Goal: Information Seeking & Learning: Check status

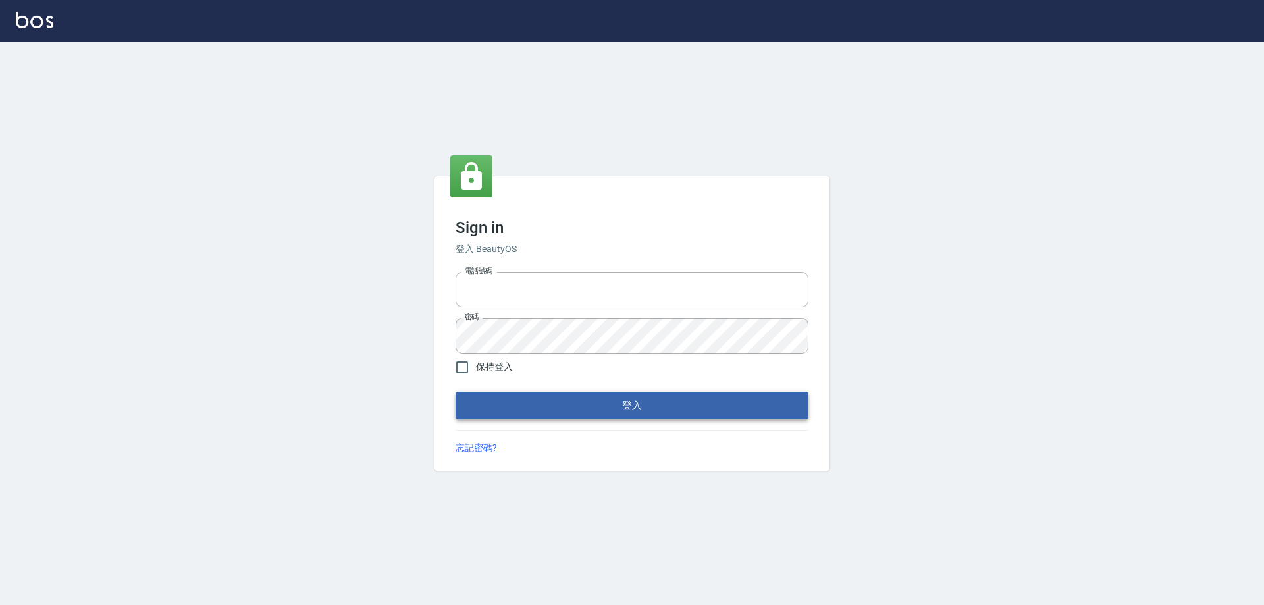
type input "0426657991"
click at [592, 402] on button "登入" at bounding box center [632, 406] width 353 height 28
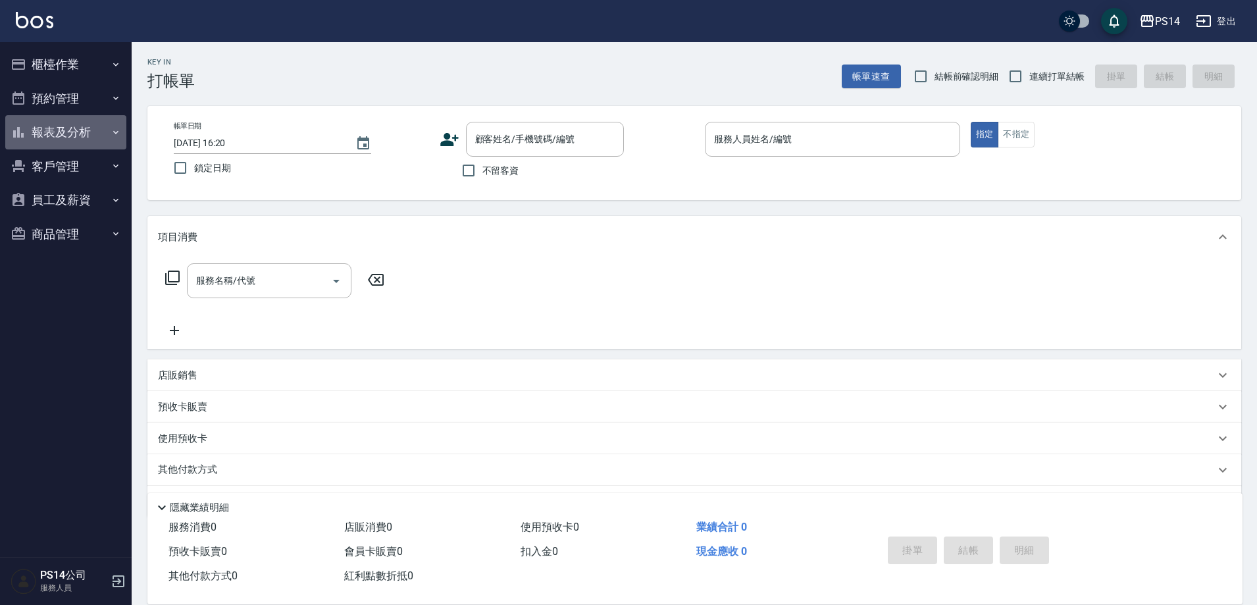
click at [65, 130] on button "報表及分析" at bounding box center [65, 132] width 121 height 34
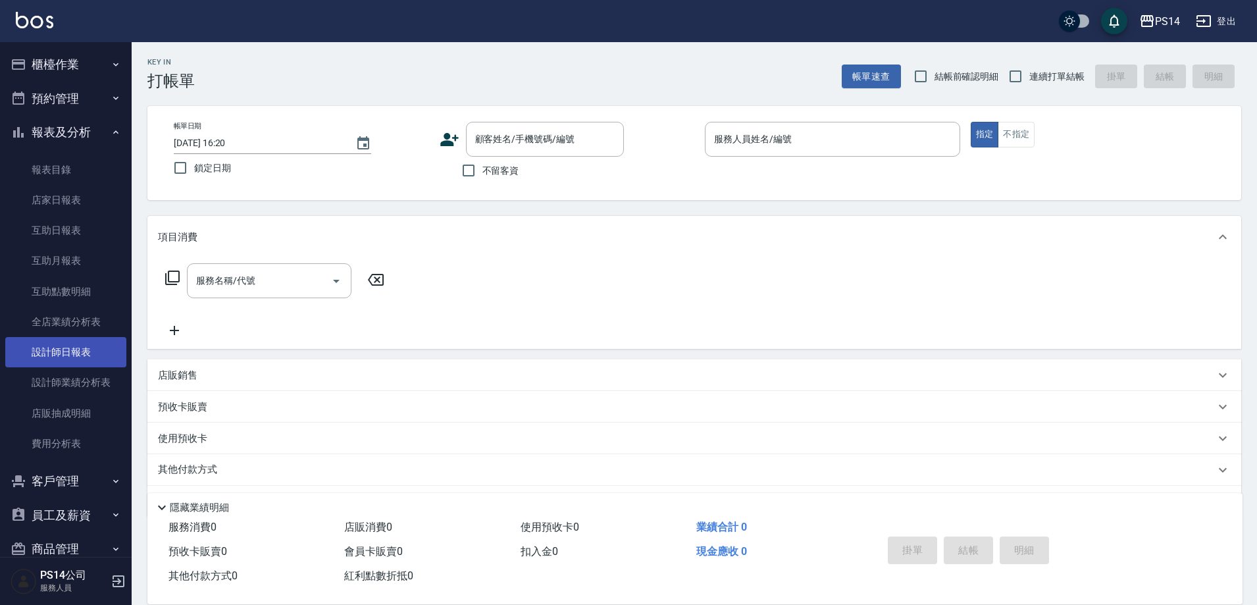
click at [74, 362] on link "設計師日報表" at bounding box center [65, 352] width 121 height 30
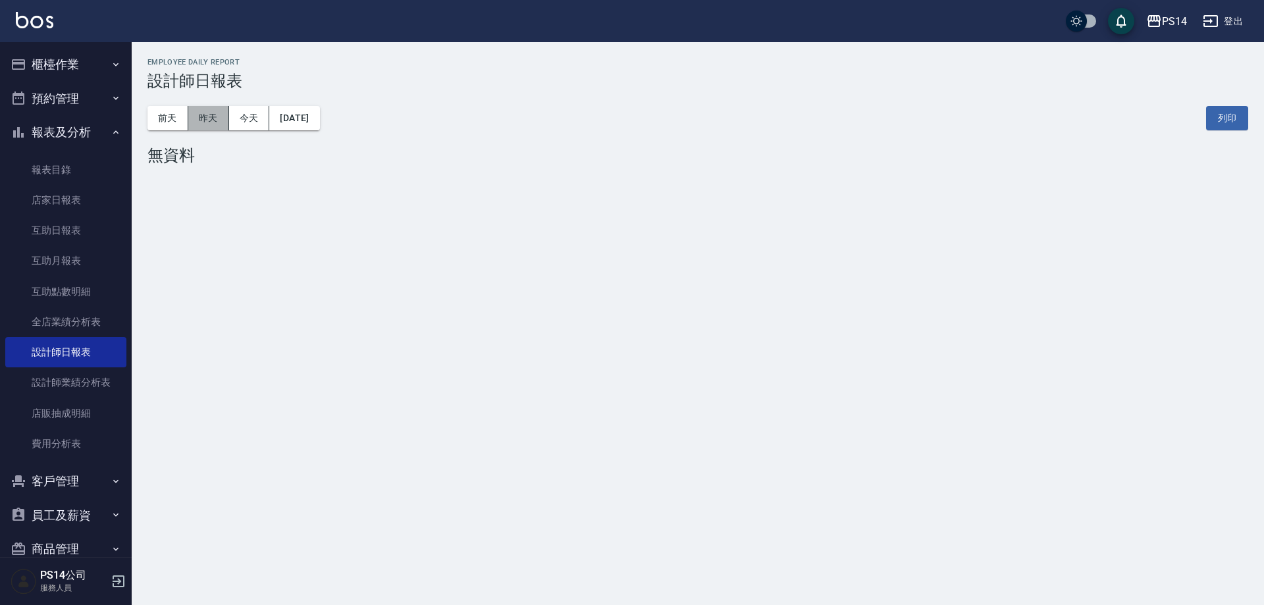
click at [207, 118] on button "昨天" at bounding box center [208, 118] width 41 height 24
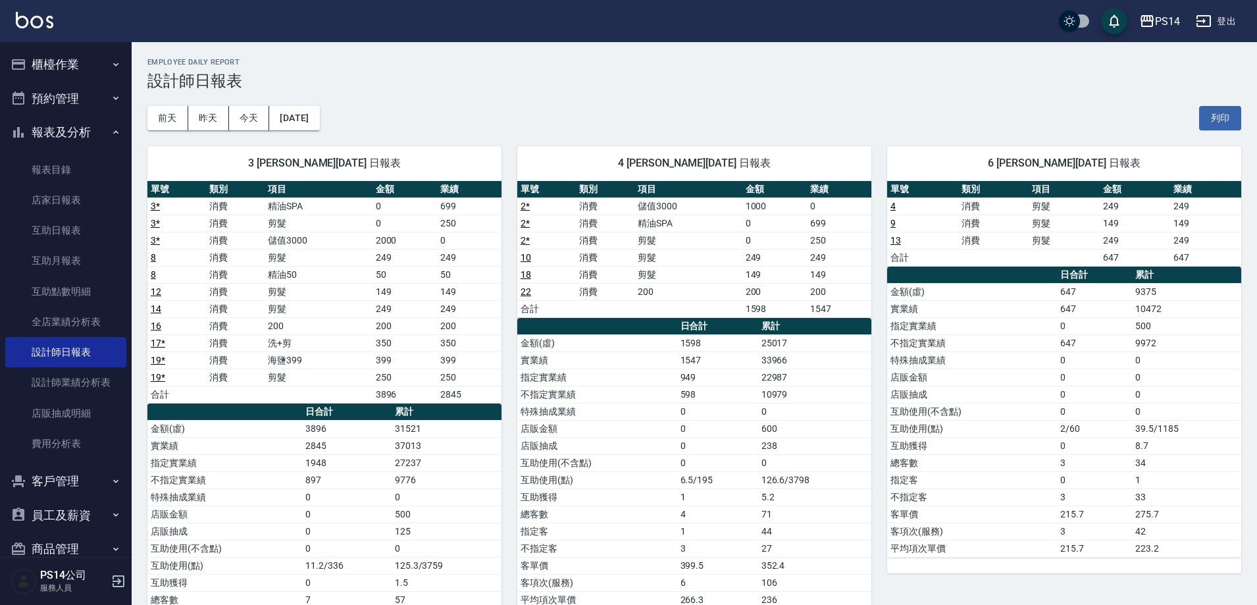
click at [1216, 26] on button "登出" at bounding box center [1216, 21] width 51 height 24
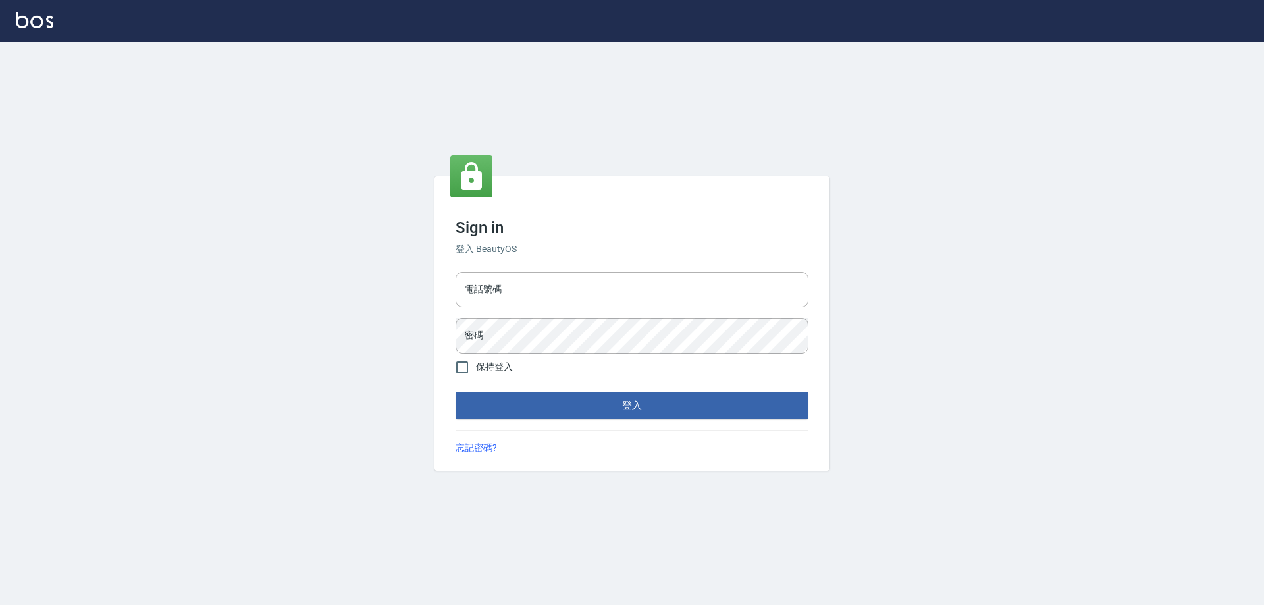
type input "0426657991"
